Goal: Task Accomplishment & Management: Use online tool/utility

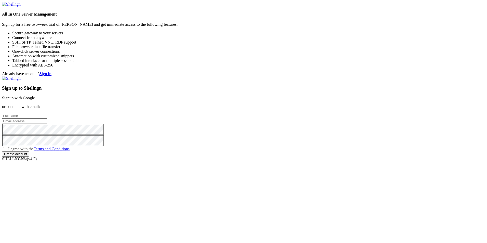
click at [47, 113] on input "text" at bounding box center [24, 115] width 45 height 5
type input "[PERSON_NAME]"
click at [47, 123] on input "email" at bounding box center [24, 120] width 45 height 5
click at [47, 113] on input "text" at bounding box center [24, 115] width 45 height 5
type input "[PERSON_NAME]"
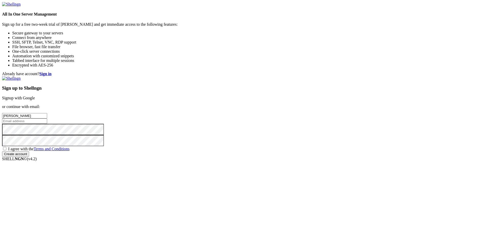
click at [47, 122] on input "email" at bounding box center [24, 120] width 45 height 5
type input "[EMAIL_ADDRESS][DOMAIN_NAME]"
click at [29, 157] on input "Create account" at bounding box center [15, 153] width 27 height 5
click at [70, 151] on span "I agree with the Terms and Conditions" at bounding box center [38, 149] width 61 height 4
click at [6, 150] on input "I agree with the Terms and Conditions" at bounding box center [4, 148] width 3 height 3
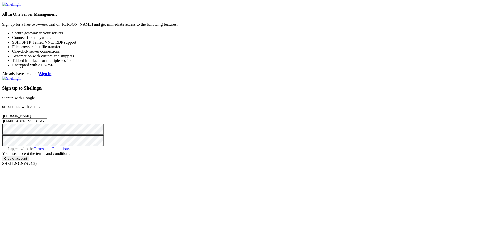
checkbox input "true"
click at [29, 157] on input "Create account" at bounding box center [15, 153] width 27 height 5
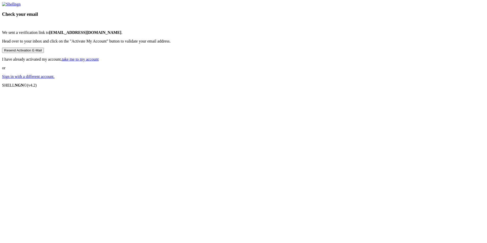
click at [300, 79] on div "Check your email We sent a verification link to [EMAIL_ADDRESS][DOMAIN_NAME] . …" at bounding box center [243, 40] width 483 height 77
click at [44, 53] on button "Resend Activation E-Mail" at bounding box center [23, 50] width 42 height 5
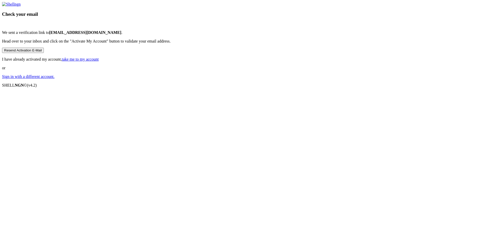
click at [44, 53] on button "Resend Activation E-Mail" at bounding box center [23, 50] width 42 height 5
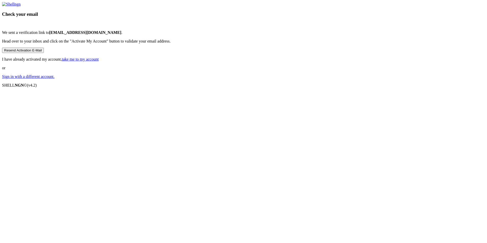
click at [44, 53] on button "Resend Activation E-Mail" at bounding box center [23, 50] width 42 height 5
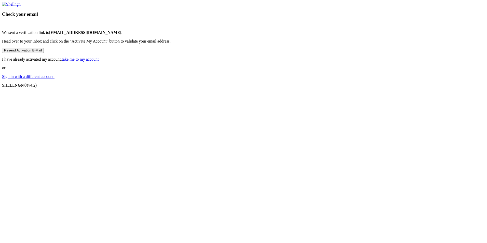
click at [44, 53] on button "Resend Activation E-Mail" at bounding box center [23, 50] width 42 height 5
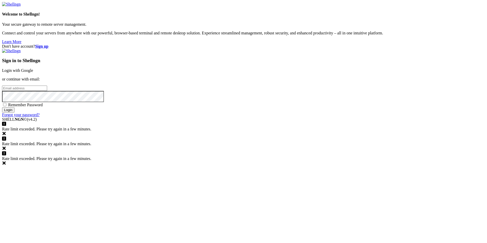
click at [33, 73] on link "Login with Google" at bounding box center [17, 70] width 31 height 4
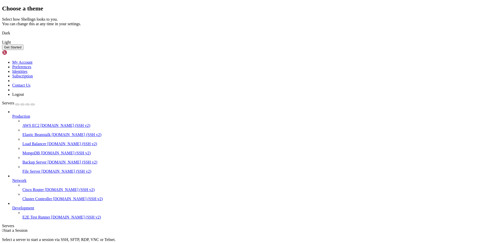
click at [23, 50] on button "Get Started" at bounding box center [12, 47] width 21 height 5
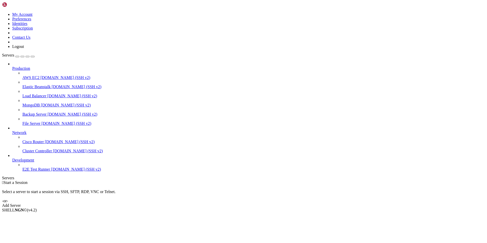
click at [284, 203] on link "Add Server" at bounding box center [243, 205] width 483 height 5
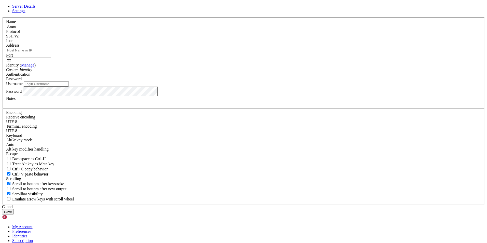
type input "Azure"
click at [51, 53] on input "Address" at bounding box center [28, 50] width 45 height 5
paste input "[TECHNICAL_ID]"
type input "[TECHNICAL_ID]"
click at [69, 87] on input "Username" at bounding box center [46, 83] width 45 height 5
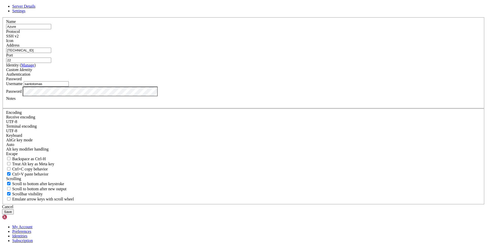
type input "santotomas"
click at [228, 96] on div "Password" at bounding box center [243, 92] width 475 height 10
click at [14, 209] on button "Save" at bounding box center [8, 211] width 12 height 5
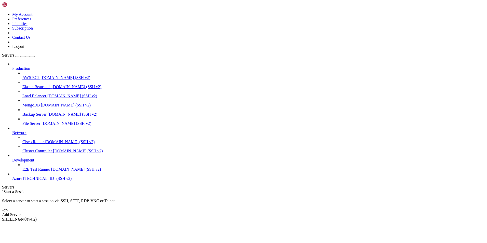
click at [267, 213] on link "Add Server" at bounding box center [243, 215] width 483 height 5
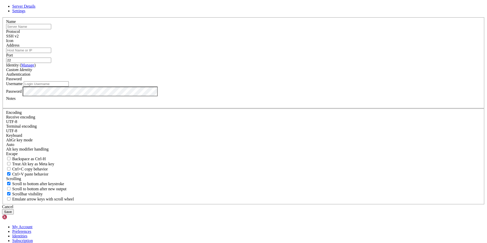
click at [216, 29] on div "Name" at bounding box center [243, 24] width 475 height 10
click at [51, 29] on input "text" at bounding box center [28, 26] width 45 height 5
type input "azuree"
click at [51, 53] on input "Address" at bounding box center [28, 50] width 45 height 5
paste input "[TECHNICAL_ID]"
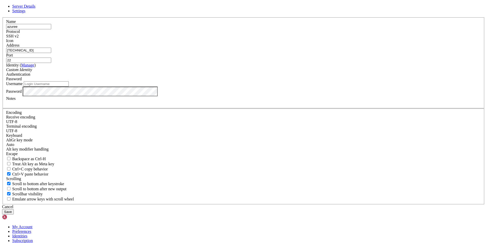
type input "[TECHNICAL_ID]"
click at [69, 87] on input "Username" at bounding box center [46, 83] width 45 height 5
type input "ign_ortis"
click at [14, 209] on button "Save" at bounding box center [8, 211] width 12 height 5
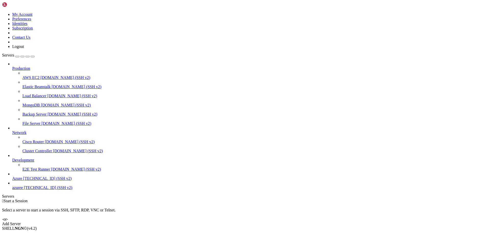
click at [318, 223] on div " Start a Session Select a server to start a session via SSH, SFTP, RDP, VNC or…" at bounding box center [243, 213] width 483 height 28
click at [280, 222] on div "Add Server" at bounding box center [243, 224] width 483 height 5
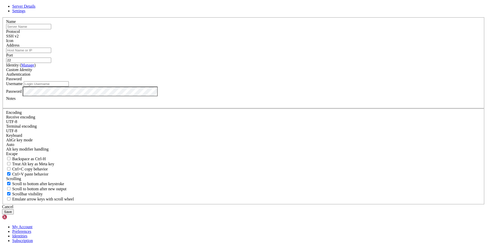
click at [51, 29] on input "text" at bounding box center [28, 26] width 45 height 5
type input "santotomas"
click at [51, 53] on input "Address" at bounding box center [28, 50] width 45 height 5
paste input "[TECHNICAL_ID]"
type input "[TECHNICAL_ID]"
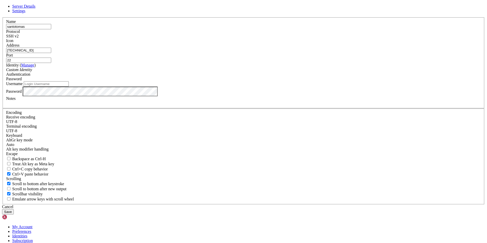
click at [69, 87] on input "Username" at bounding box center [46, 83] width 45 height 5
type input "santotomas"
click at [14, 209] on button "Save" at bounding box center [8, 211] width 12 height 5
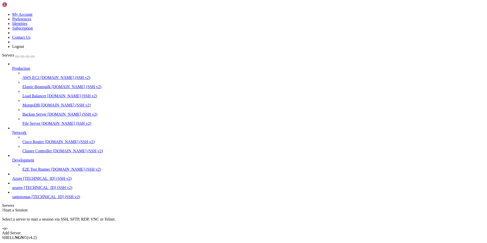
click at [19, 199] on span "santotomas" at bounding box center [21, 197] width 18 height 4
click at [32, 199] on span "[TECHNICAL_ID] (SSH v2)" at bounding box center [56, 197] width 48 height 4
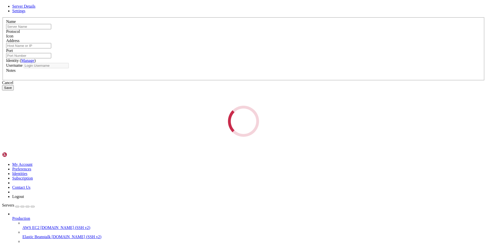
type input "santotomas"
type input "[TECHNICAL_ID]"
type input "22"
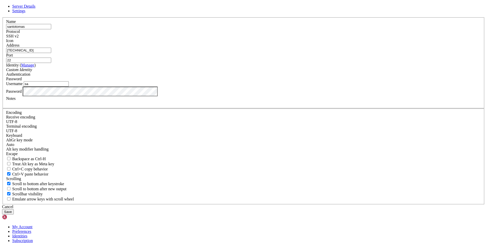
type input "s"
type input "ign_ortis"
click at [14, 209] on button "Save" at bounding box center [8, 211] width 12 height 5
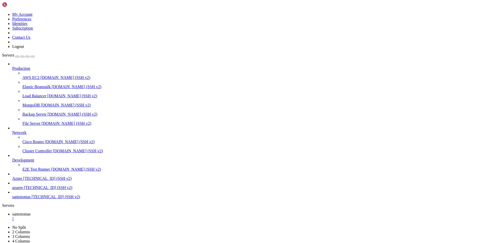
click at [30, 199] on span "santotomas" at bounding box center [21, 197] width 18 height 4
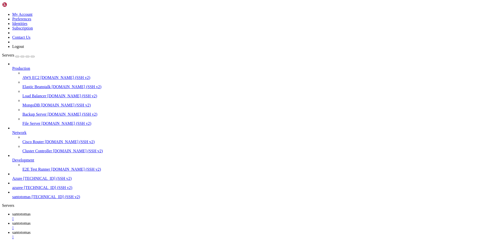
drag, startPoint x: 109, startPoint y: 524, endPoint x: 104, endPoint y: 525, distance: 5.2
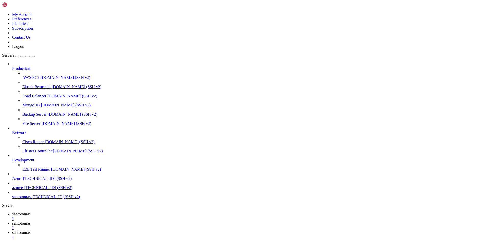
drag, startPoint x: 105, startPoint y: 523, endPoint x: 109, endPoint y: 523, distance: 3.6
drag, startPoint x: 107, startPoint y: 524, endPoint x: 81, endPoint y: 524, distance: 25.5
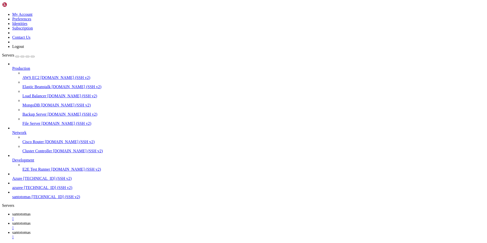
scroll to position [0, 0]
